Goal: Transaction & Acquisition: Book appointment/travel/reservation

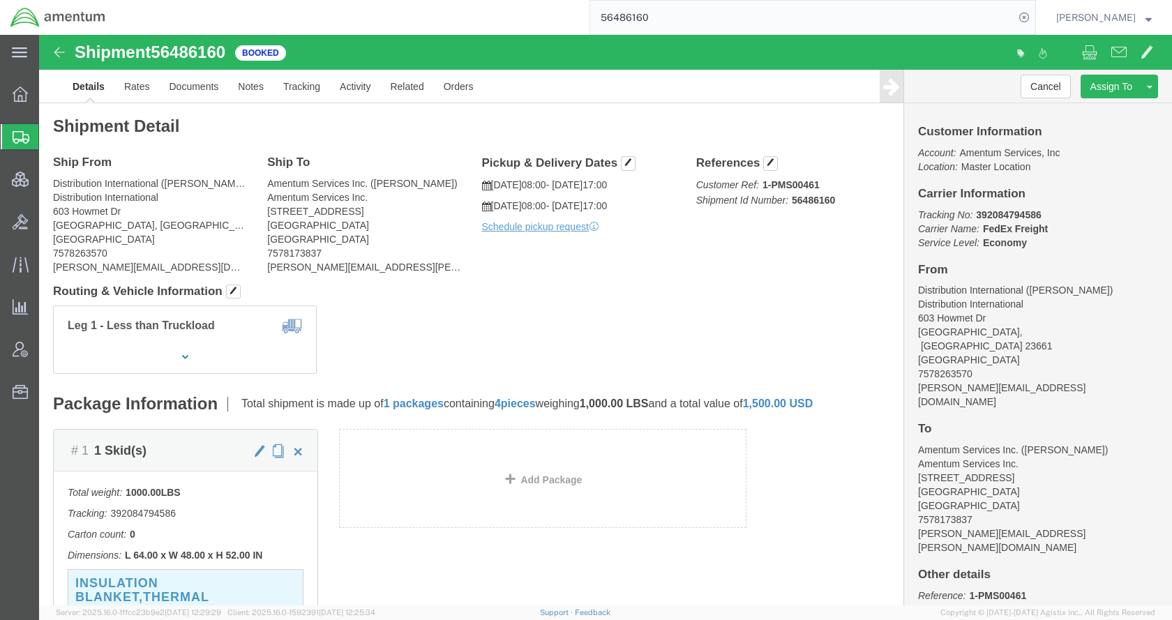
scroll to position [739, 0]
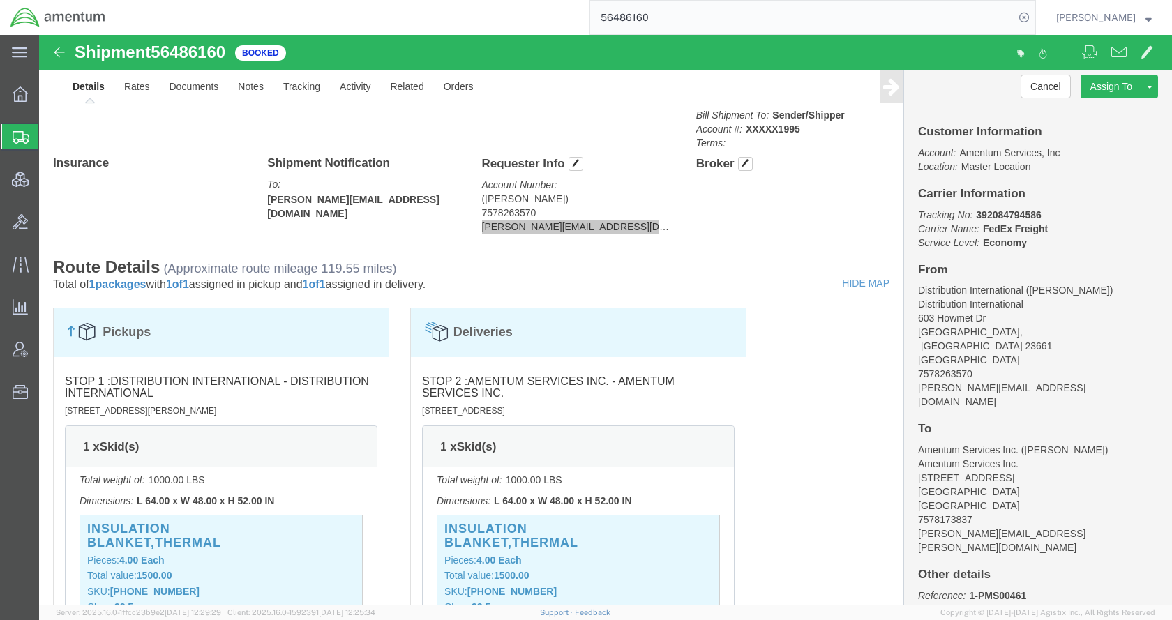
click at [50, 135] on span "Shipments" at bounding box center [43, 137] width 11 height 28
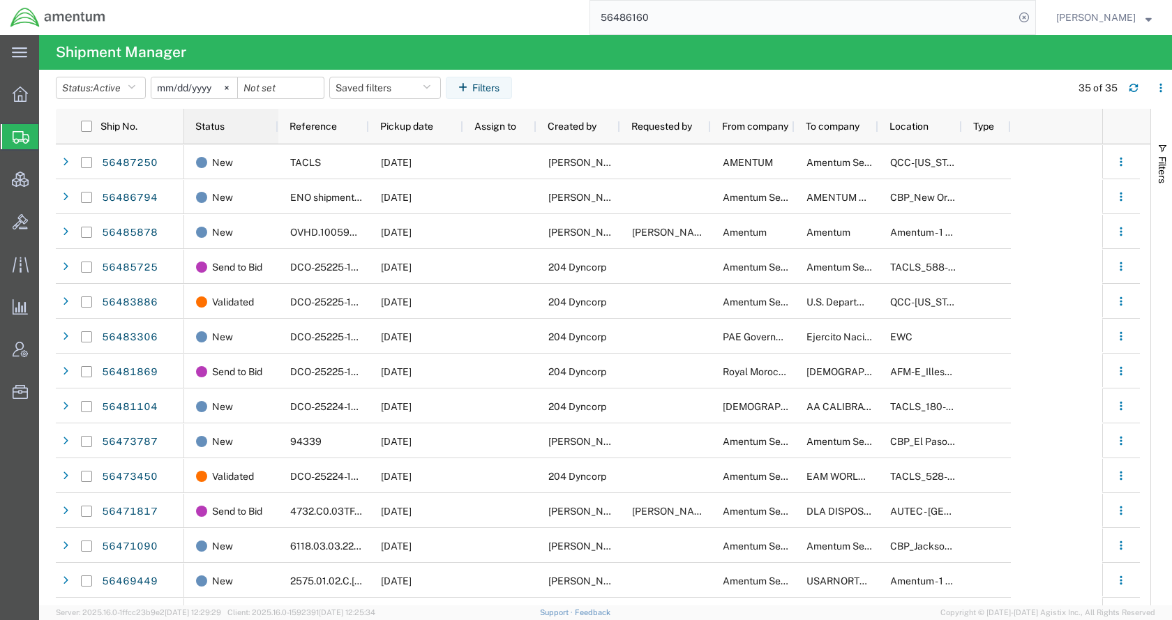
click at [213, 126] on span "Status" at bounding box center [209, 126] width 29 height 11
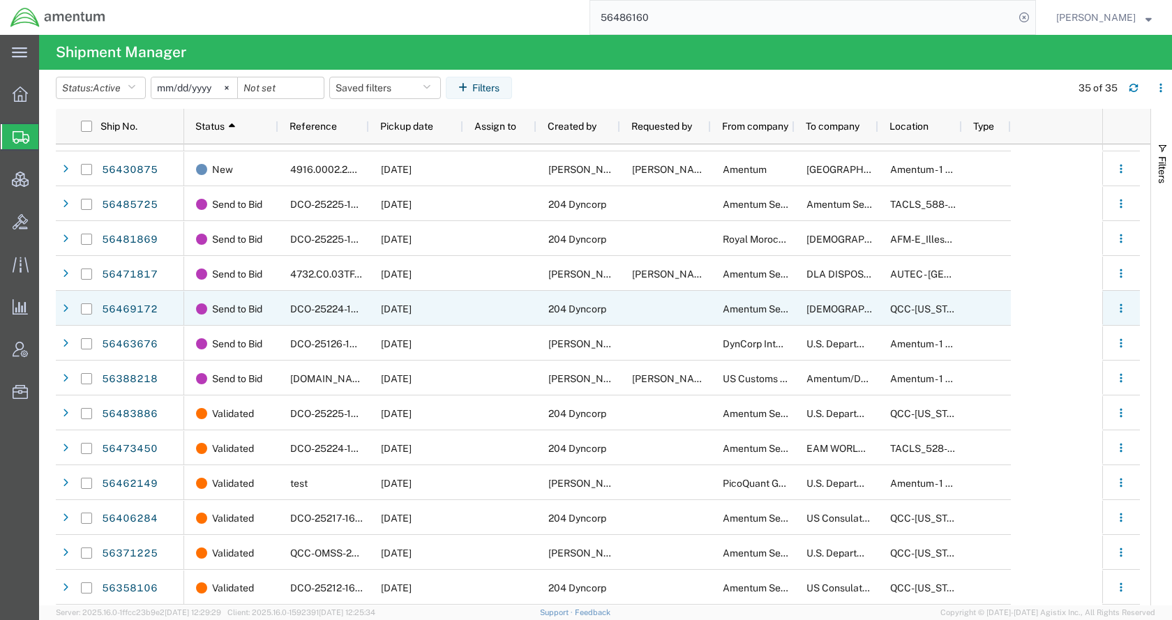
scroll to position [759, 0]
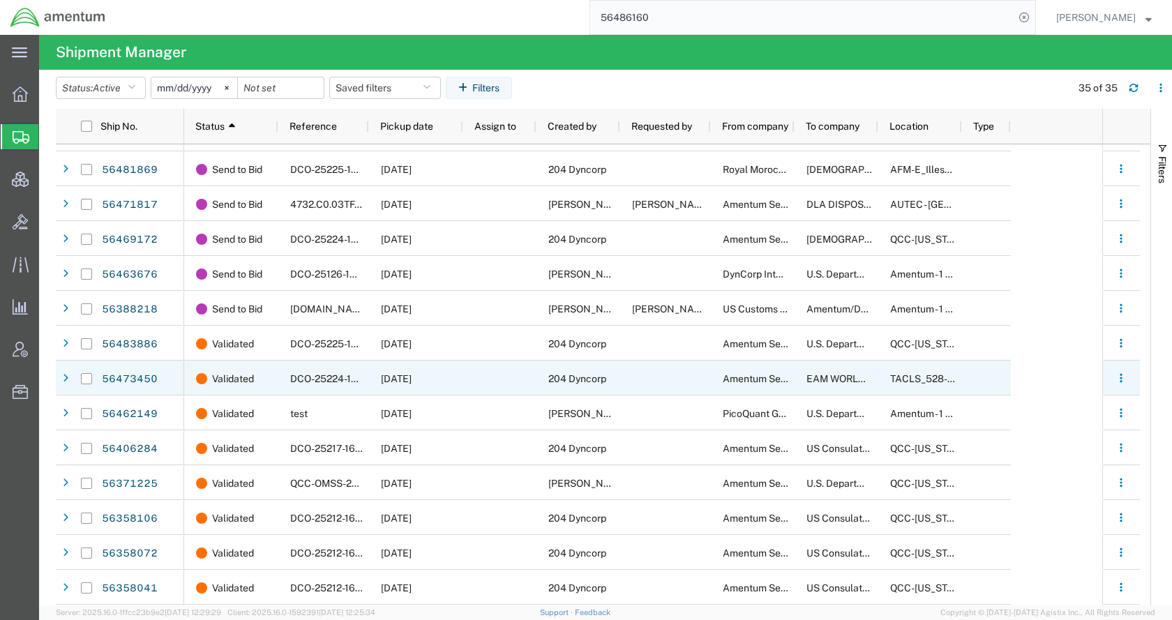
click at [456, 388] on div "[DATE]" at bounding box center [416, 378] width 94 height 35
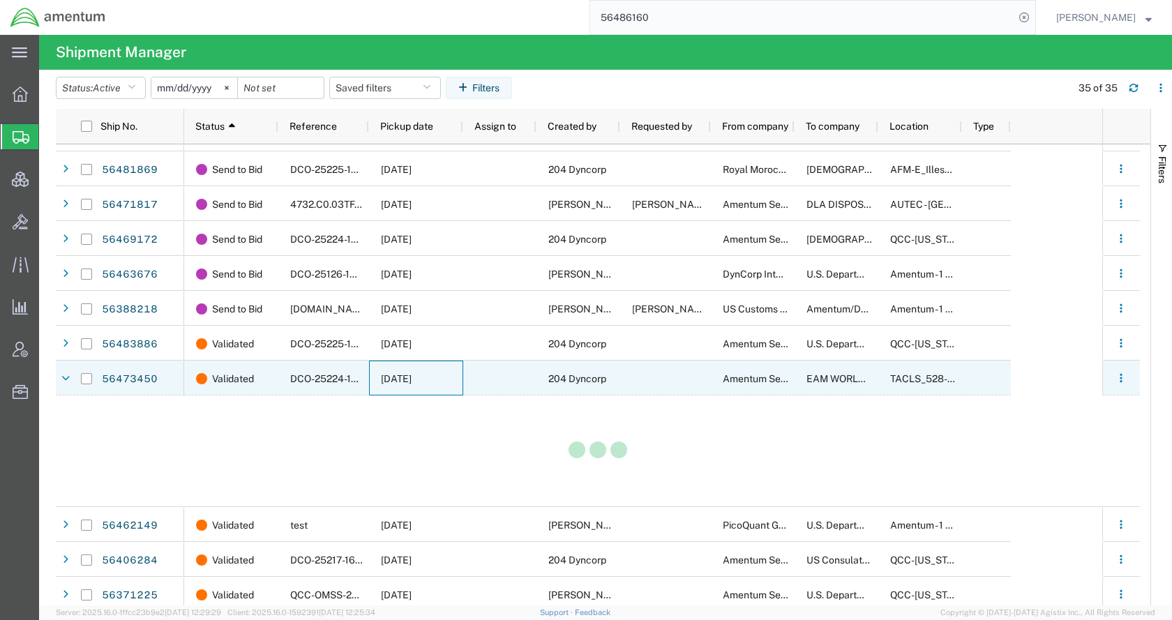
scroll to position [760, 0]
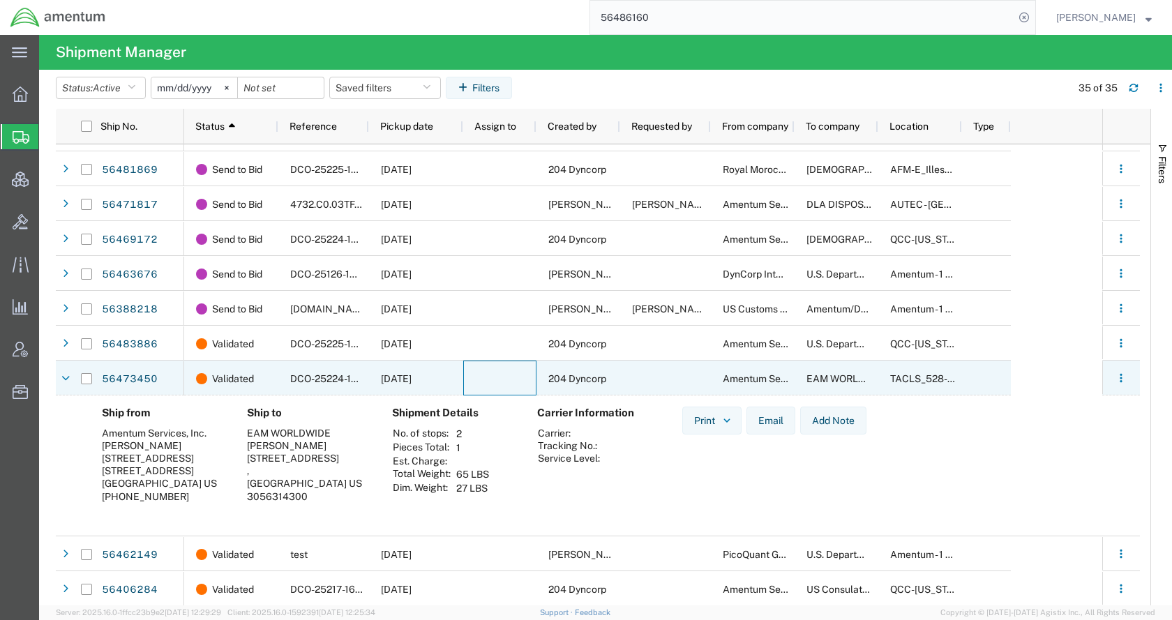
click at [485, 388] on div at bounding box center [499, 378] width 73 height 35
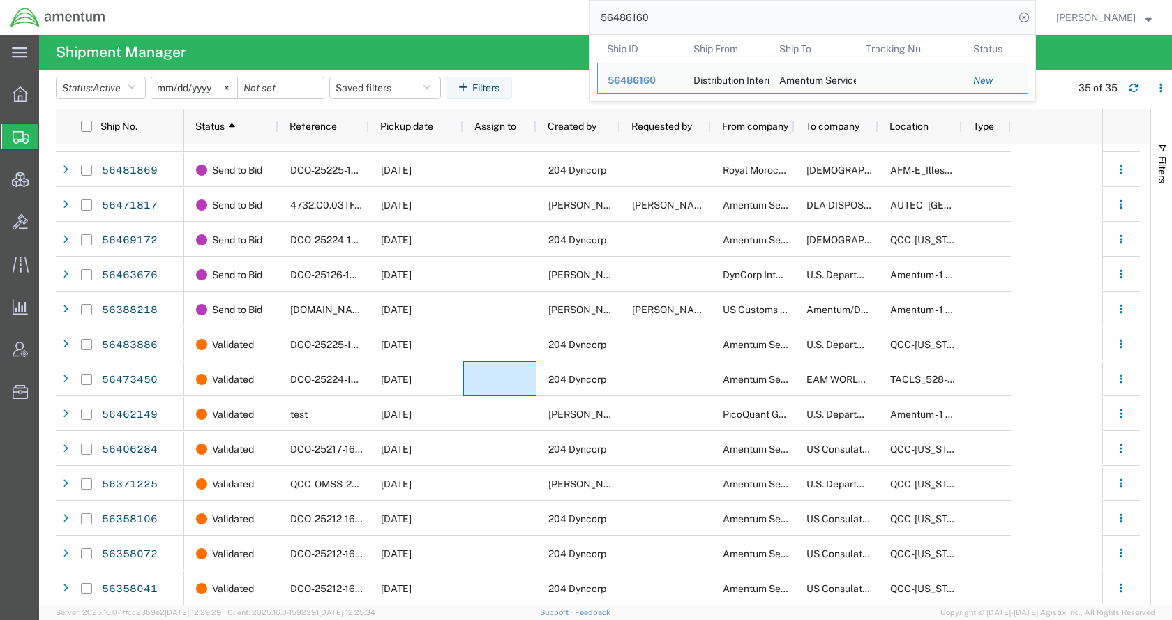
drag, startPoint x: 717, startPoint y: 23, endPoint x: 581, endPoint y: 26, distance: 136.0
click at [581, 26] on div "56486160 Ship ID Ship From Ship To Tracking Nu. Status Ship ID 56486160 Ship Fr…" at bounding box center [576, 17] width 920 height 35
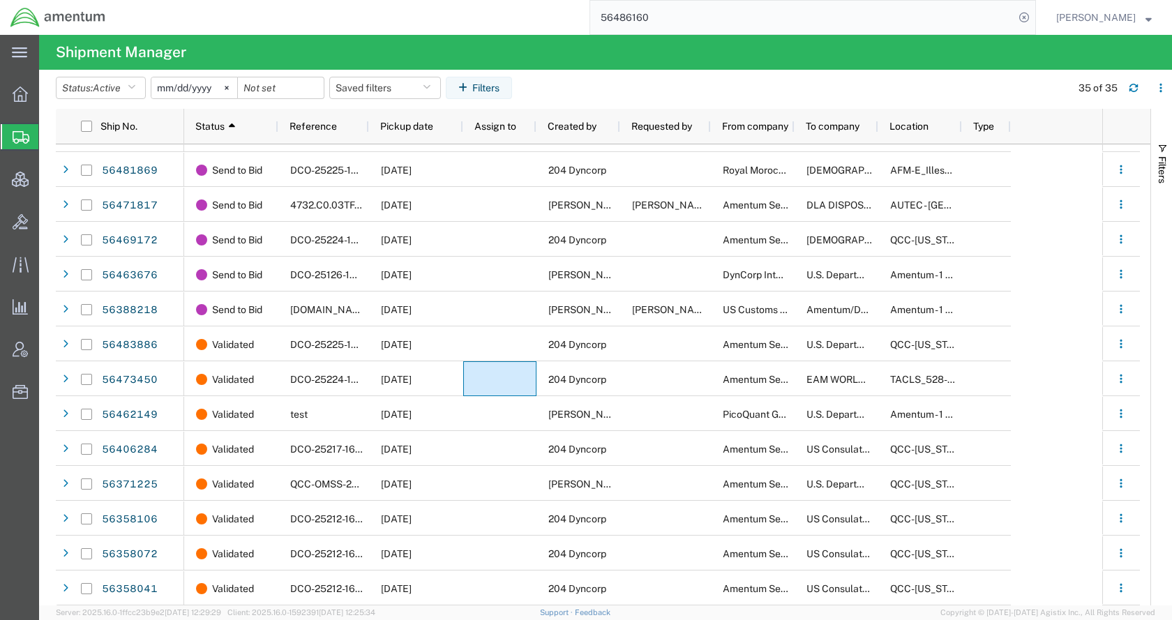
paste input "1-F1600411"
click at [1033, 13] on icon at bounding box center [1024, 18] width 20 height 20
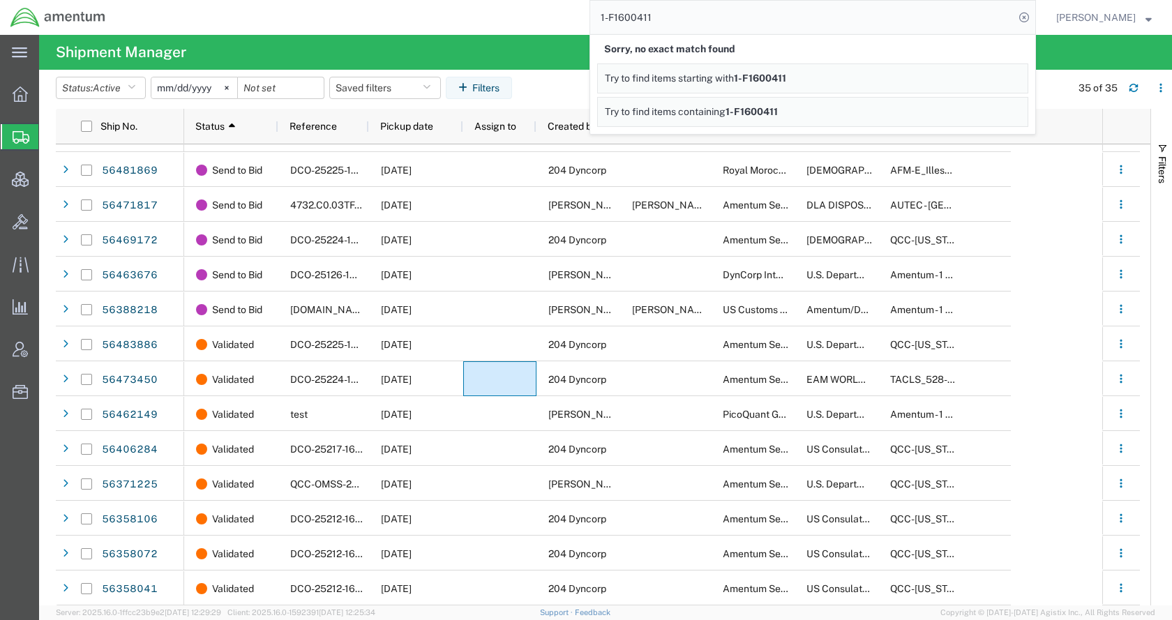
click at [683, 22] on input "1-F1600411" at bounding box center [802, 17] width 424 height 33
click at [503, 48] on agx-page-header "Shipment Manager" at bounding box center [605, 52] width 1133 height 35
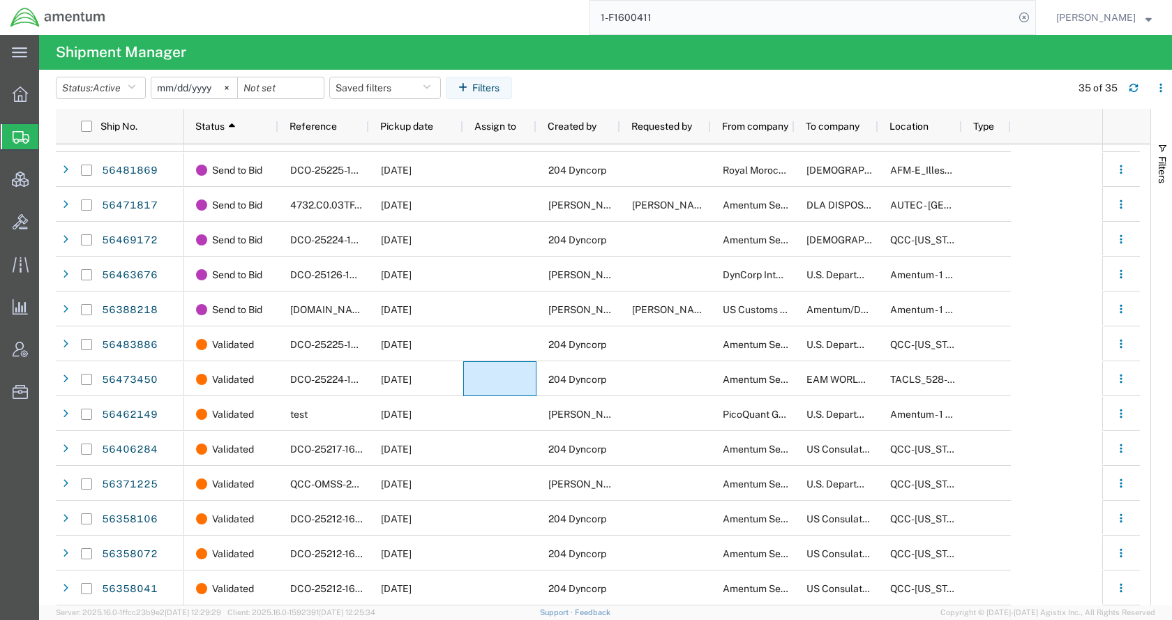
drag, startPoint x: 715, startPoint y: 13, endPoint x: 607, endPoint y: 26, distance: 109.5
click at [607, 26] on div "1-F1600411" at bounding box center [576, 17] width 920 height 35
paste input "56471817"
click at [1033, 12] on icon at bounding box center [1024, 18] width 20 height 20
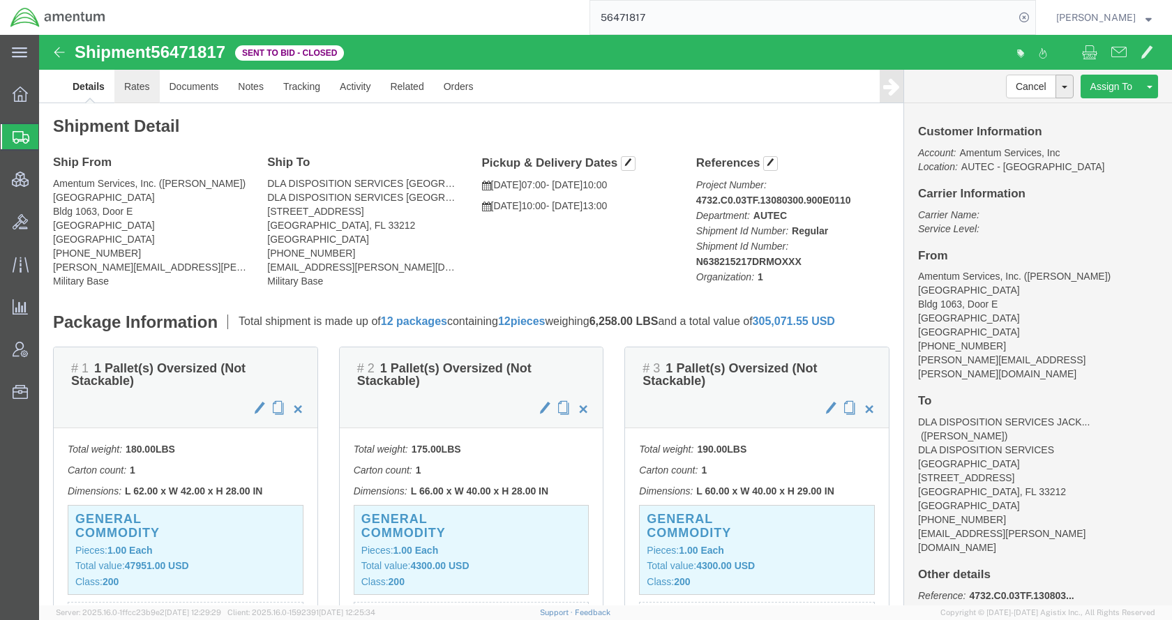
click link "Rates"
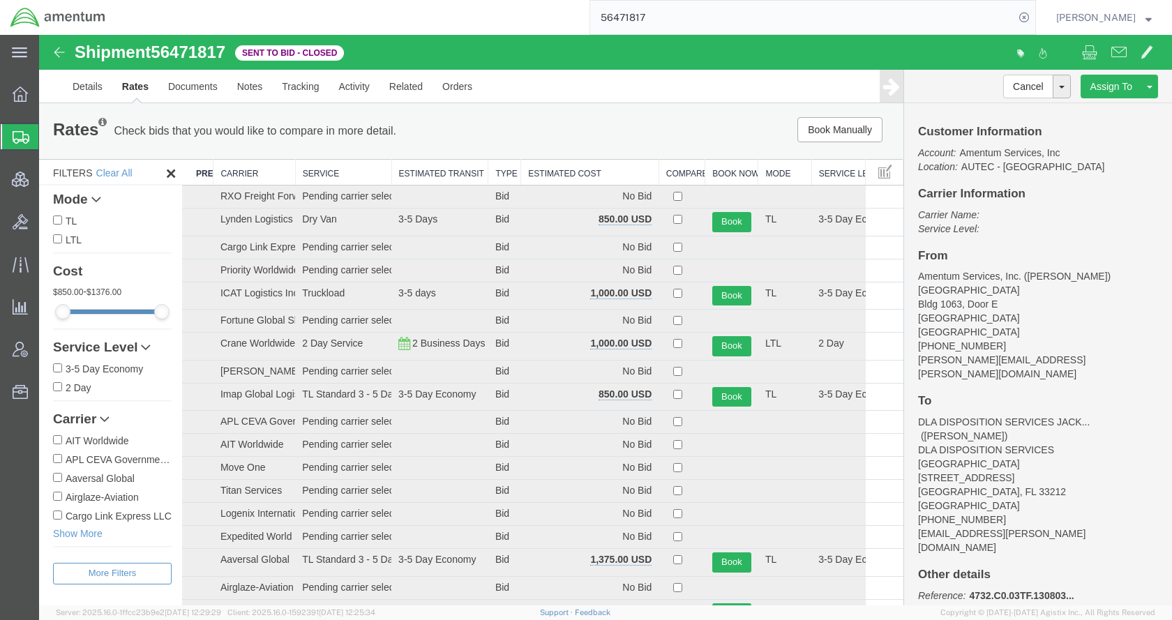
click at [575, 172] on th "Estimated Cost" at bounding box center [590, 173] width 138 height 26
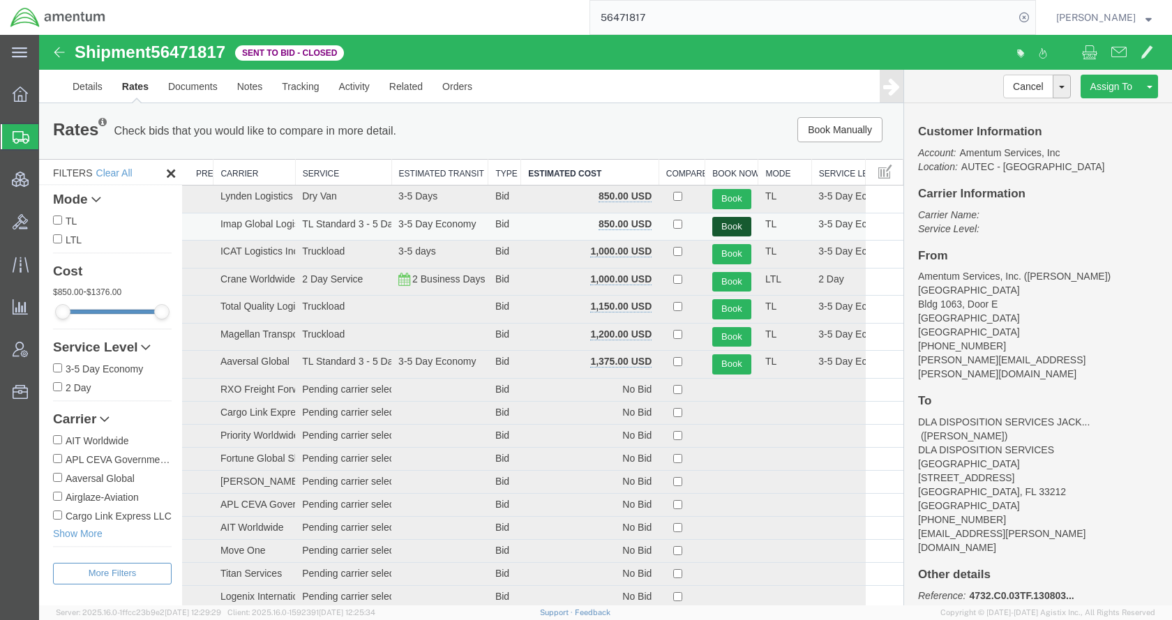
click at [723, 220] on button "Book" at bounding box center [731, 227] width 39 height 20
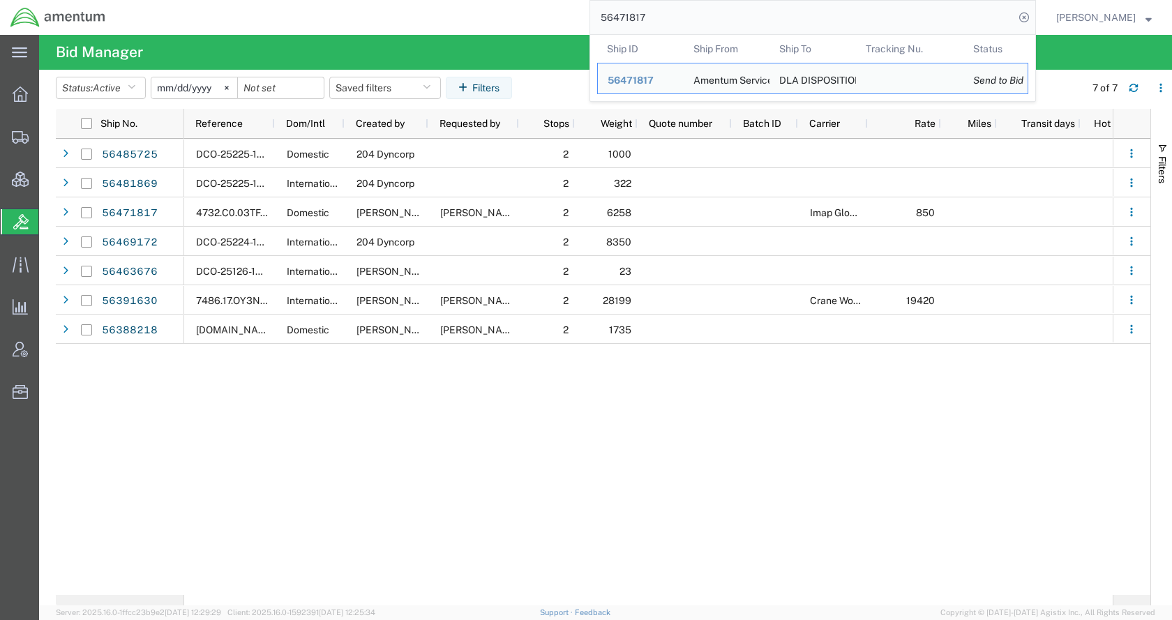
drag, startPoint x: 686, startPoint y: 20, endPoint x: 580, endPoint y: 20, distance: 106.0
click at [580, 20] on div "56471817 Ship ID Ship From Ship To Tracking Nu. Status Ship ID 56471817 Ship Fr…" at bounding box center [576, 17] width 920 height 35
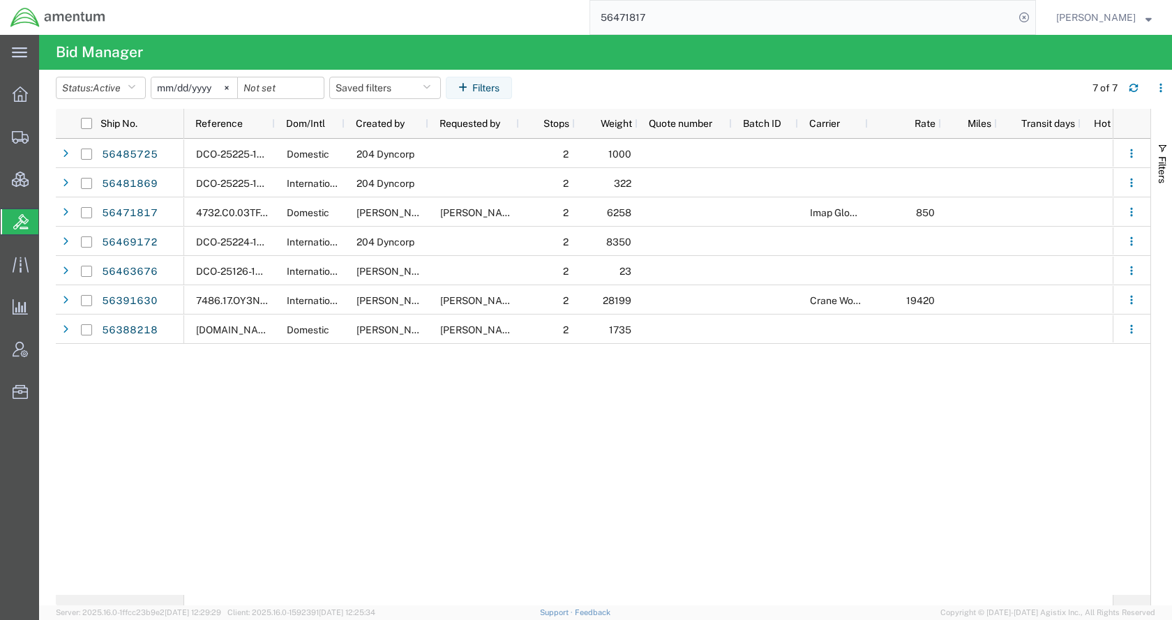
paste input "88453"
type input "56488453"
click at [1033, 14] on icon at bounding box center [1024, 18] width 20 height 20
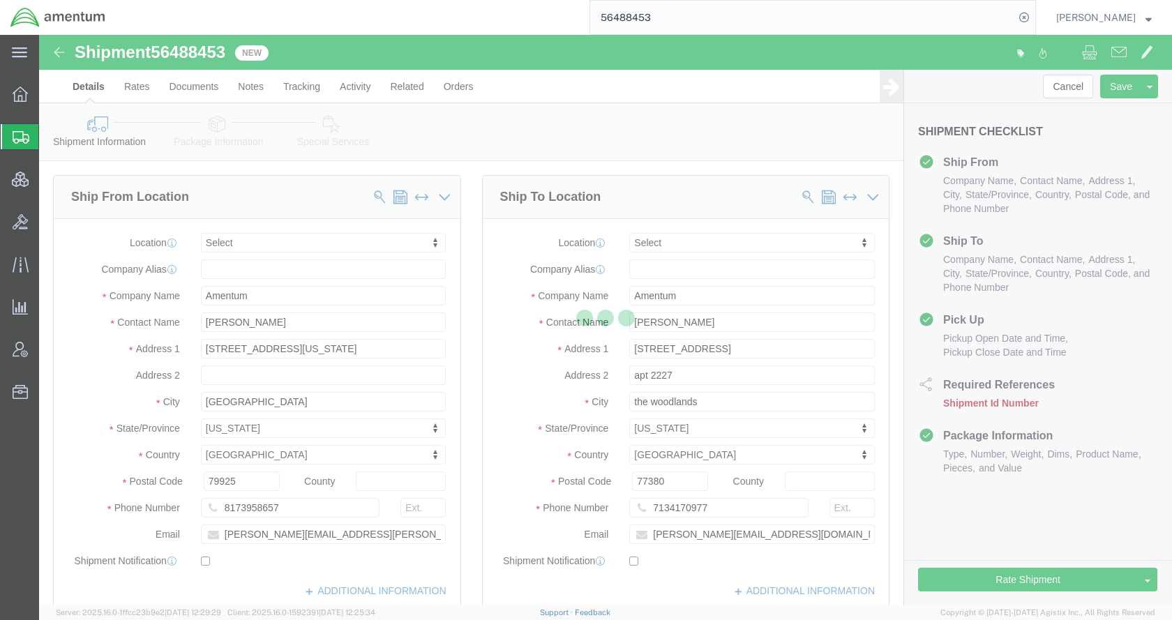
select select
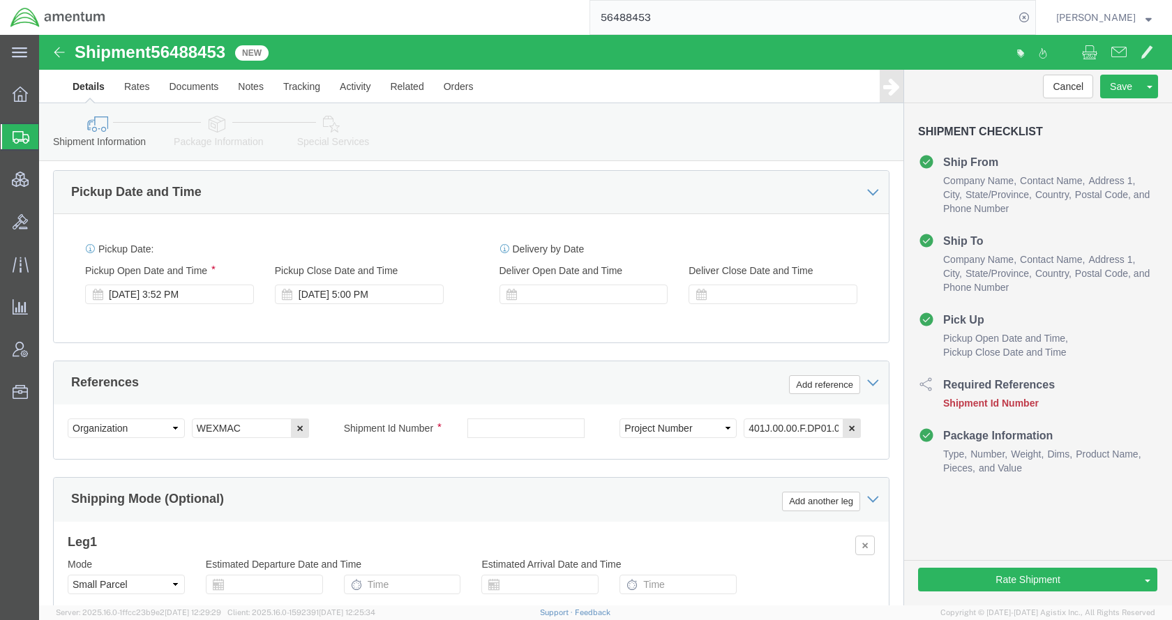
scroll to position [697, 0]
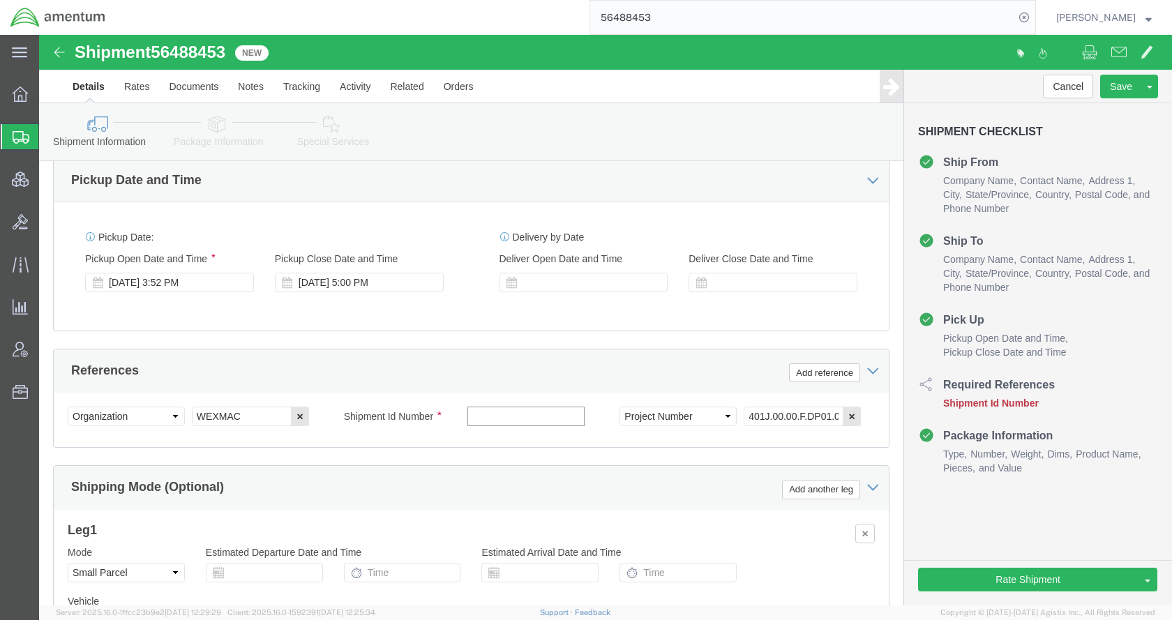
paste input "56488453"
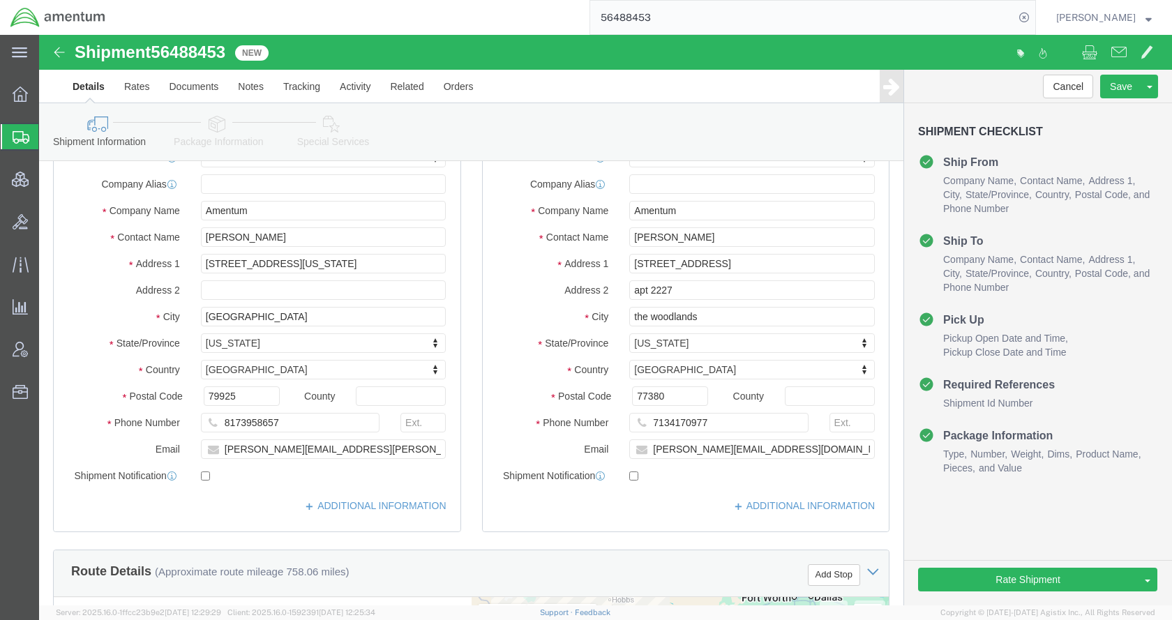
scroll to position [0, 0]
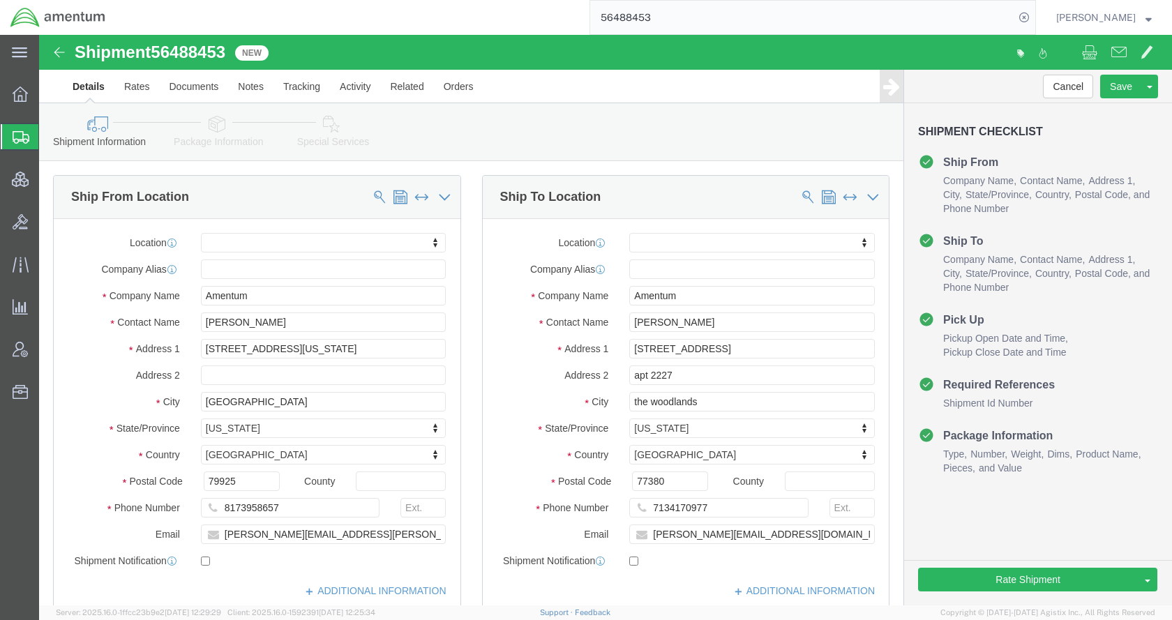
type input "56488453"
click icon
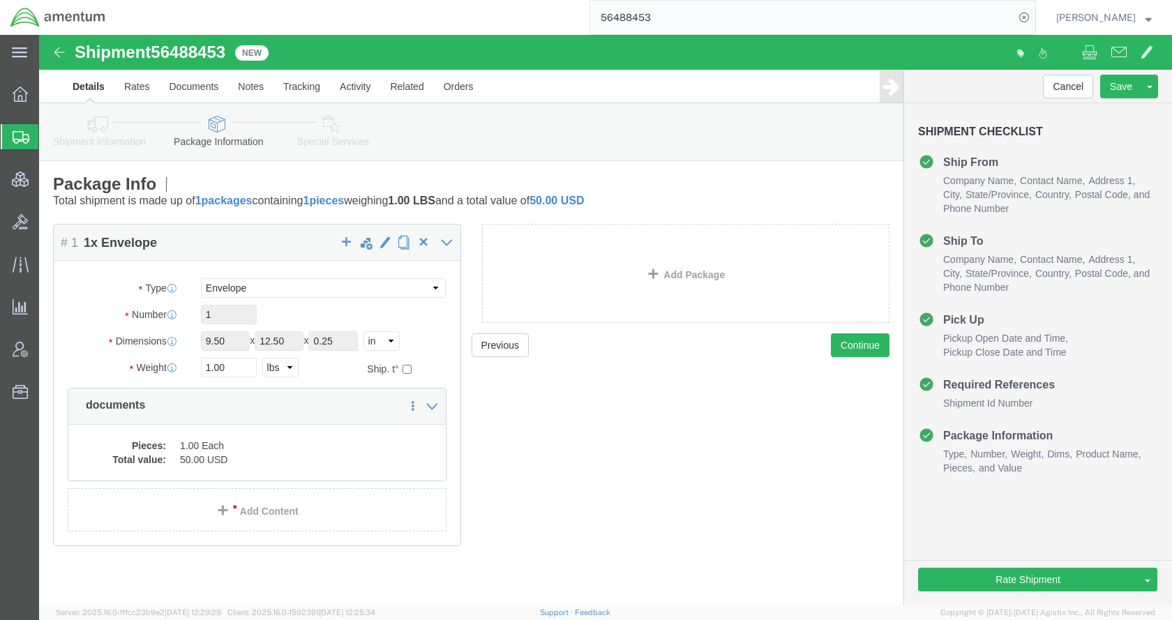
click icon
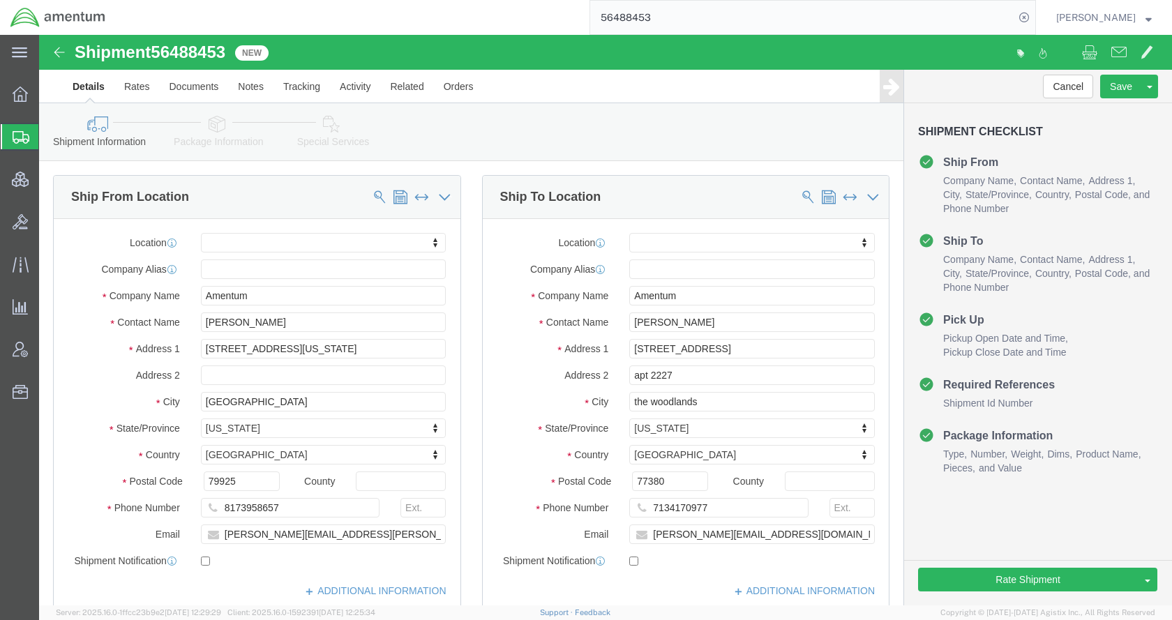
click icon
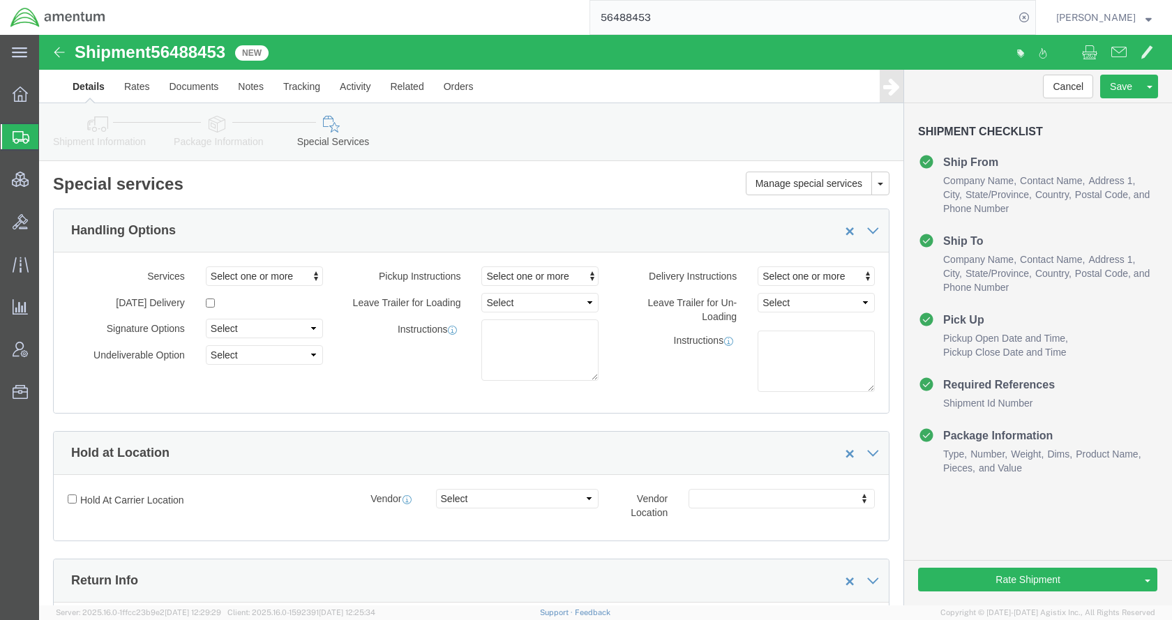
click link "Shipment Information"
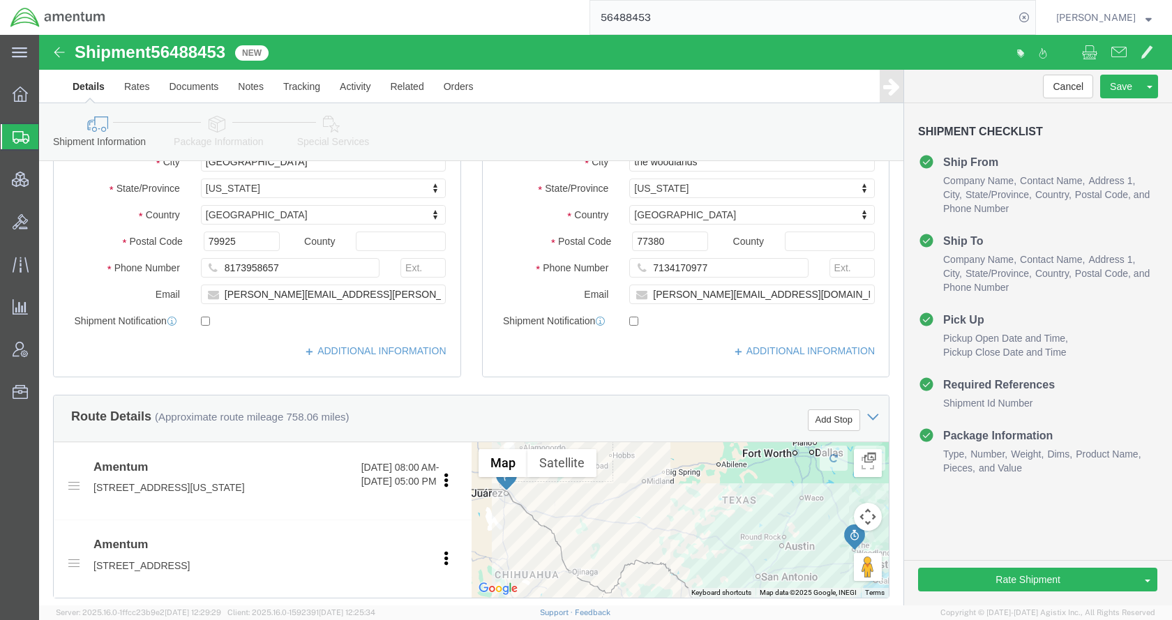
scroll to position [279, 0]
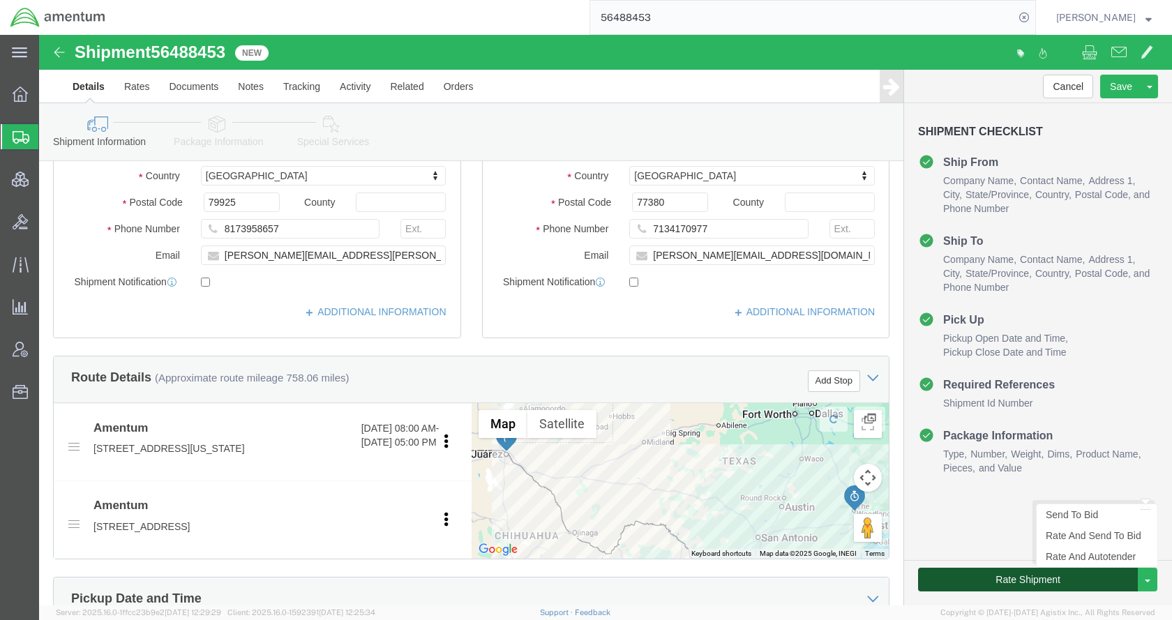
click button "Rate Shipment"
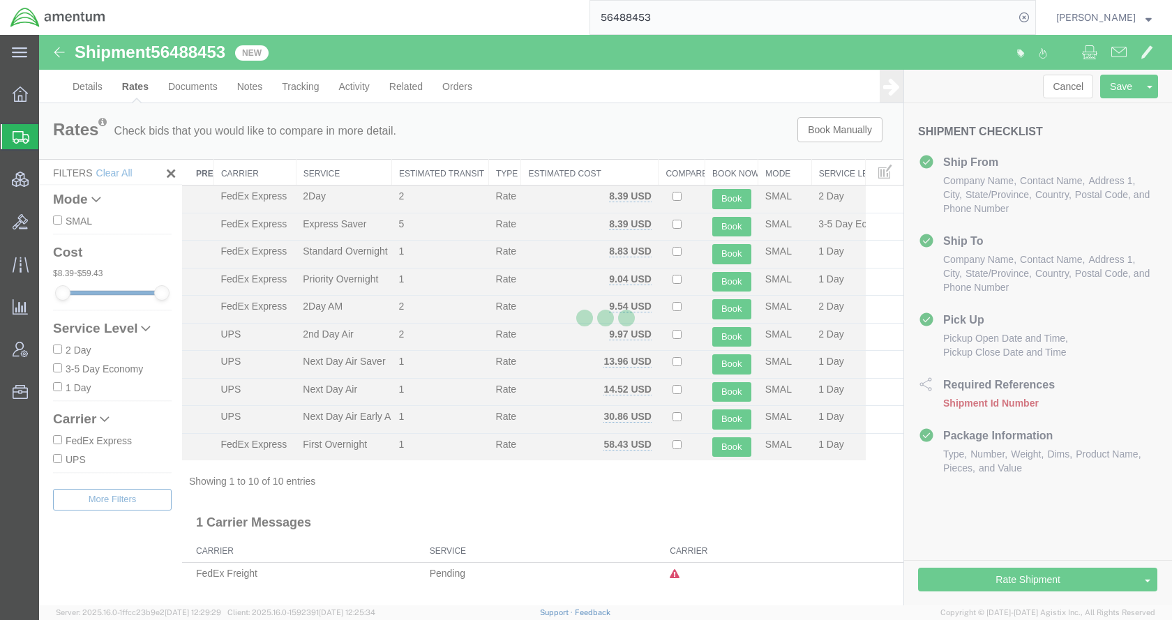
scroll to position [0, 0]
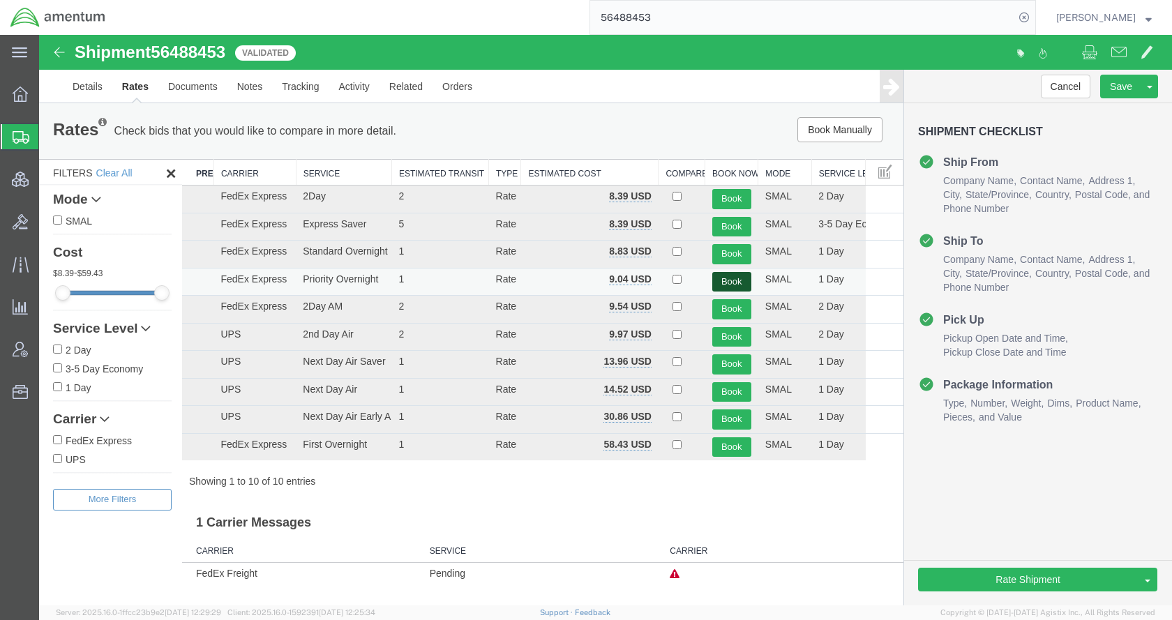
click at [732, 279] on button "Book" at bounding box center [731, 282] width 39 height 20
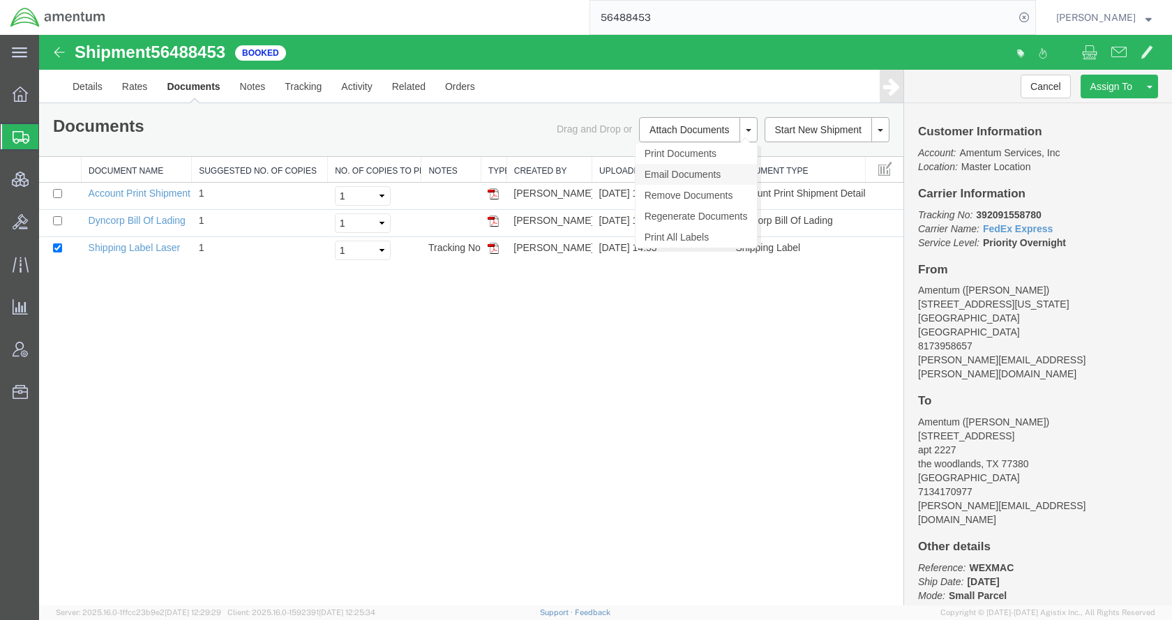
click at [675, 178] on link "Email Documents" at bounding box center [695, 174] width 121 height 21
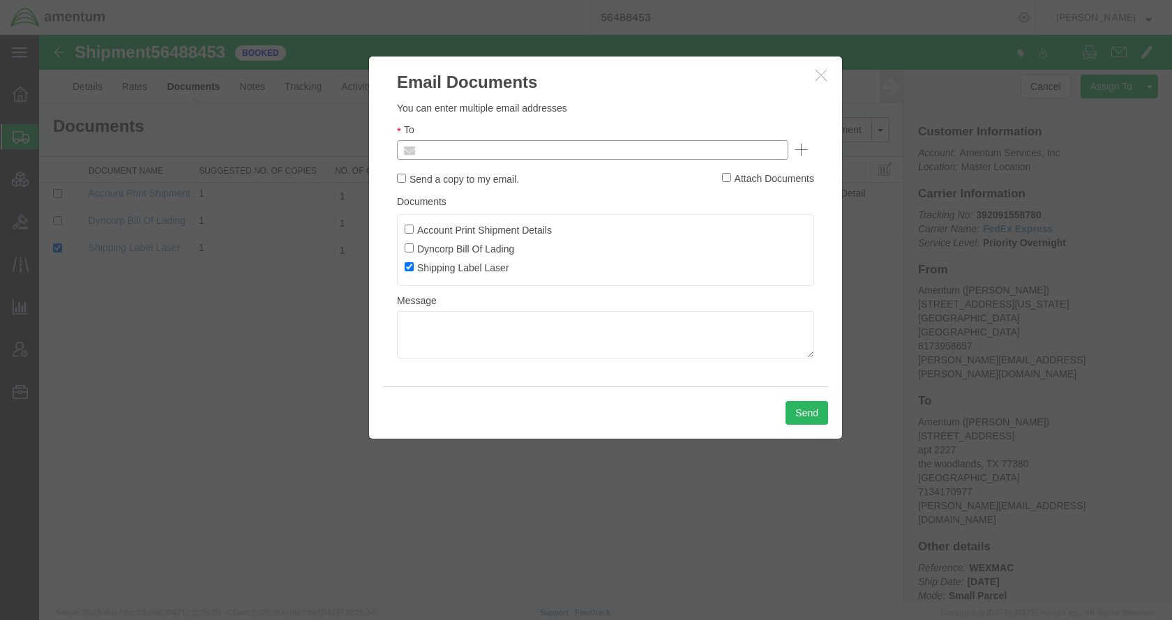
click at [490, 157] on input "text" at bounding box center [497, 150] width 163 height 18
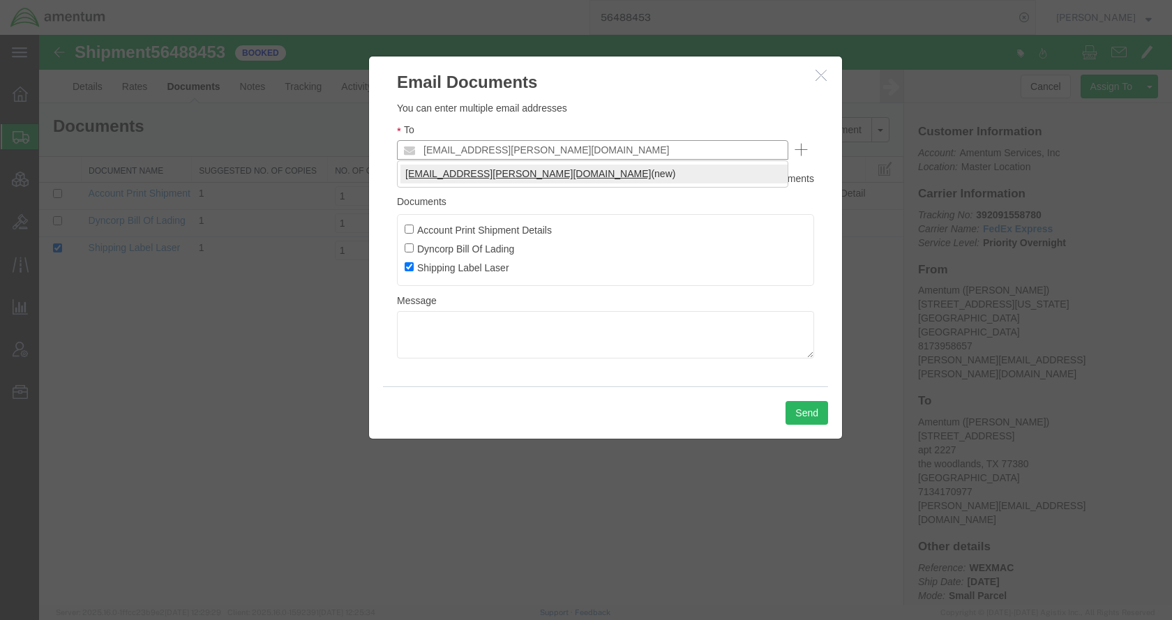
type input "[EMAIL_ADDRESS][PERSON_NAME][DOMAIN_NAME]"
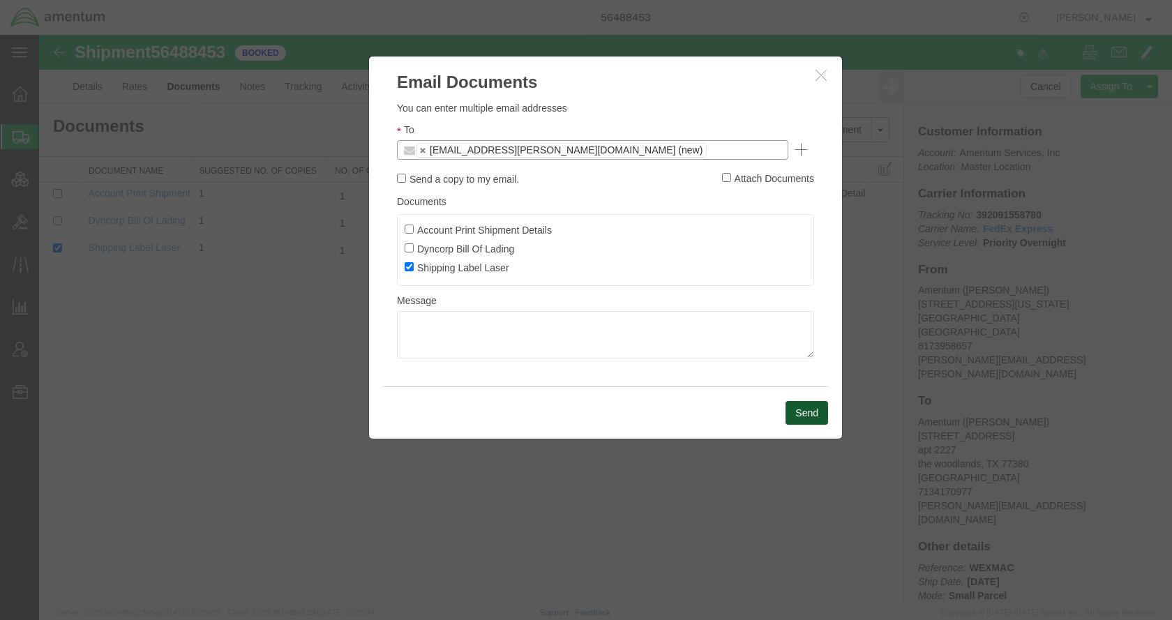
click at [804, 409] on button "Send" at bounding box center [806, 413] width 43 height 24
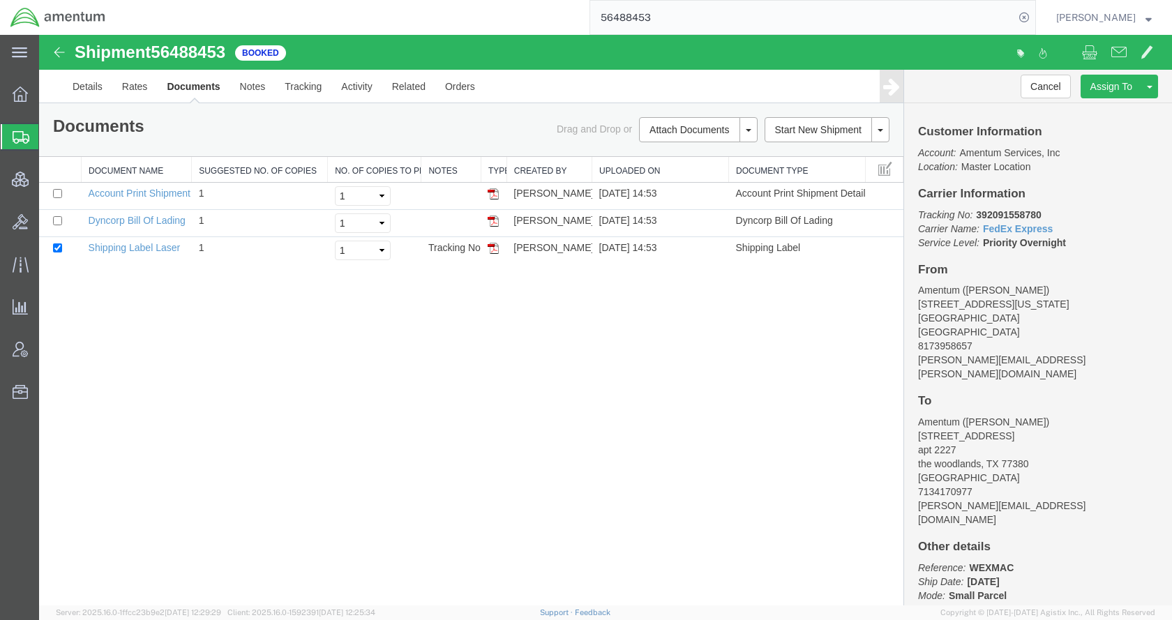
click at [50, 130] on span "Shipments" at bounding box center [43, 137] width 11 height 28
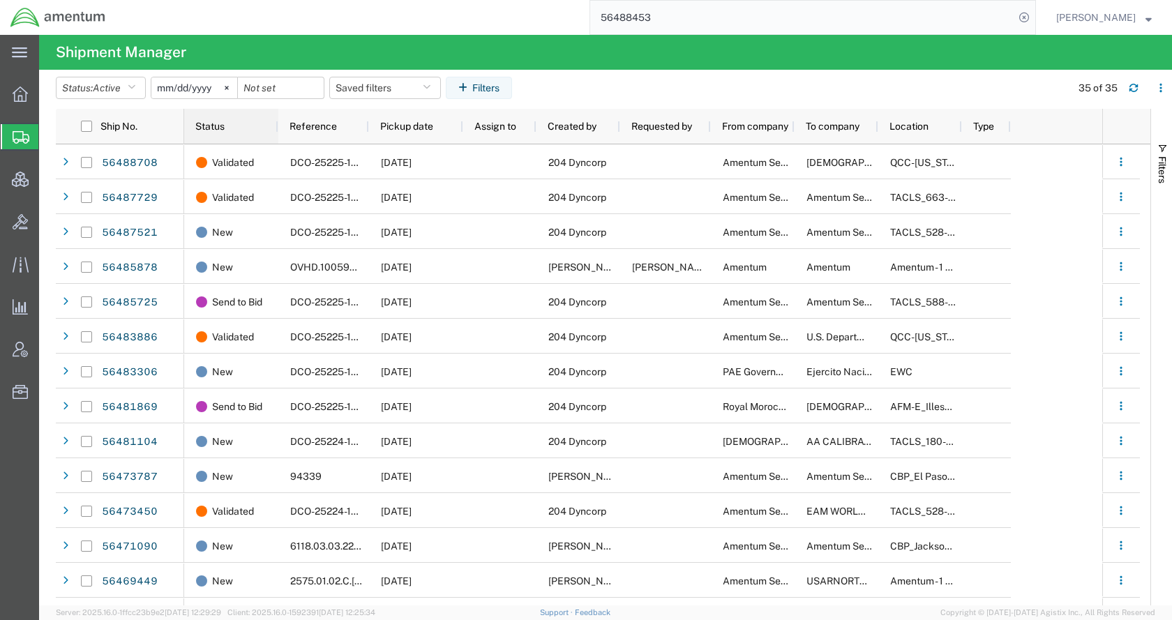
click at [220, 126] on span "Status" at bounding box center [209, 126] width 29 height 11
